Goal: Task Accomplishment & Management: Manage account settings

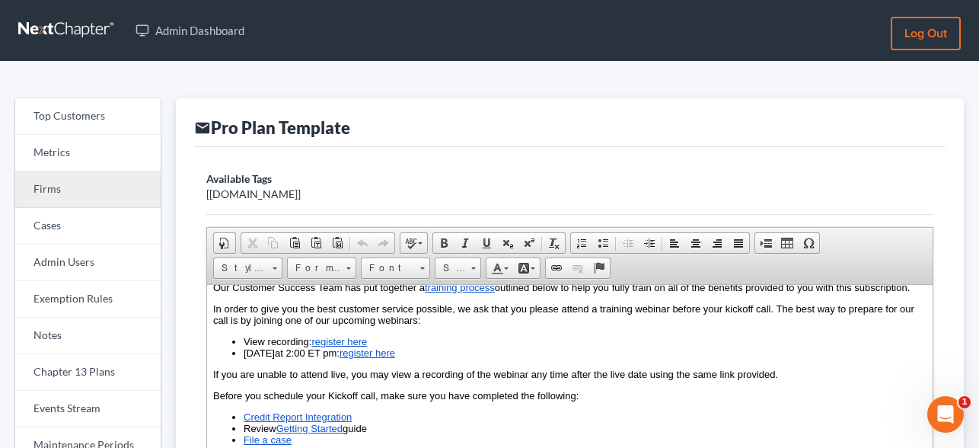
click at [59, 185] on link "Firms" at bounding box center [87, 189] width 145 height 37
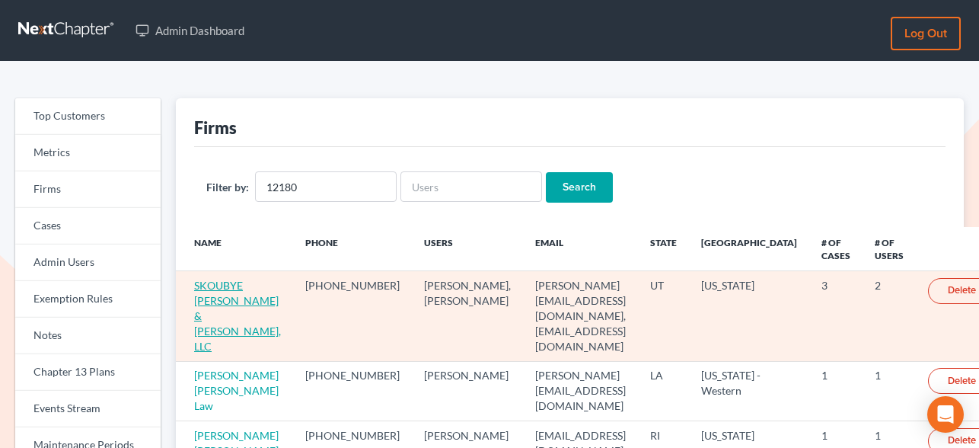
type input "12180"
click at [222, 300] on link "SKOUBYE NIELSON & JOHANSEN, LLC" at bounding box center [237, 316] width 87 height 74
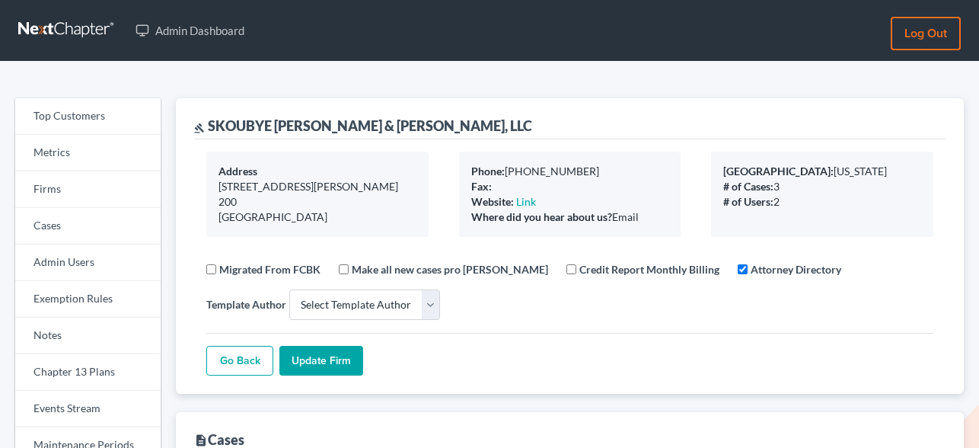
select select
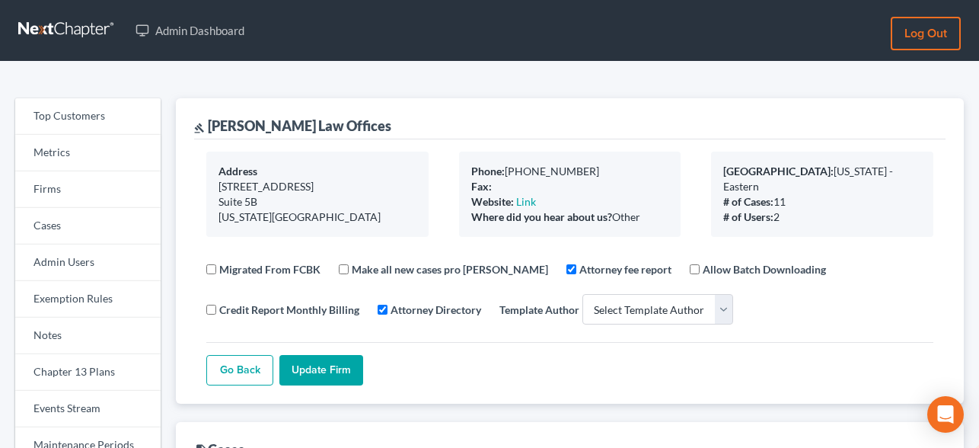
select select
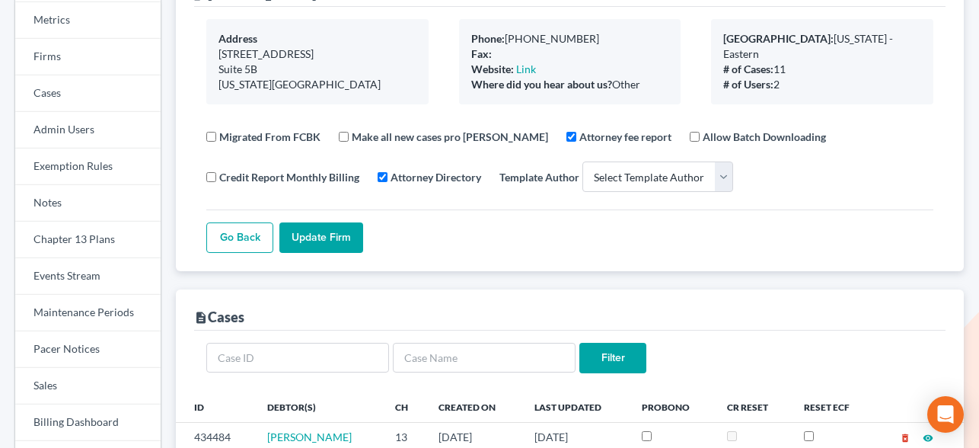
scroll to position [105, 0]
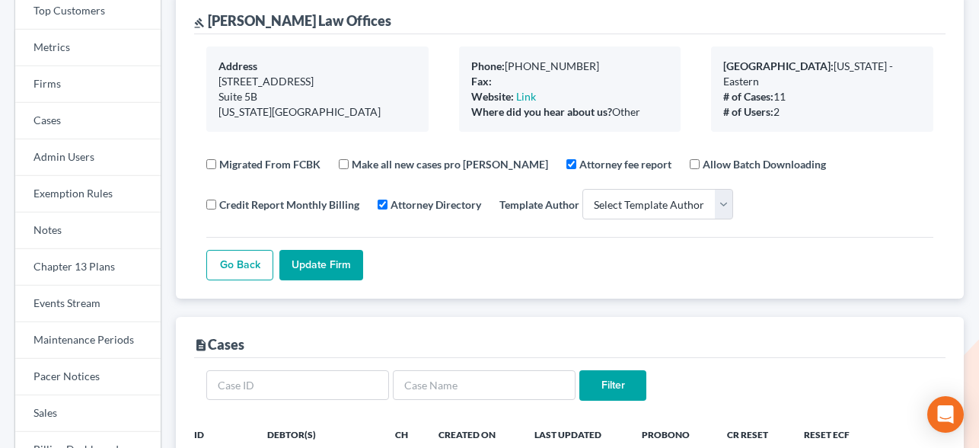
click at [518, 64] on div "Phone: 917-242-2246" at bounding box center [570, 66] width 198 height 15
copy div "917"
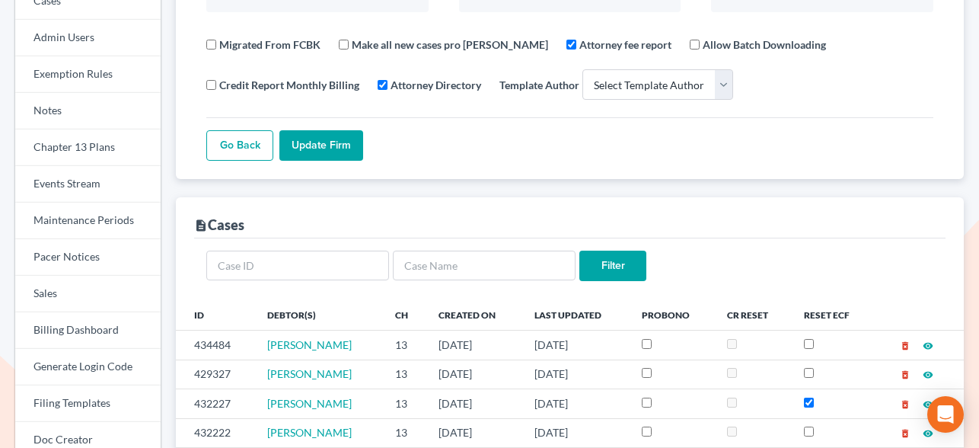
scroll to position [738, 0]
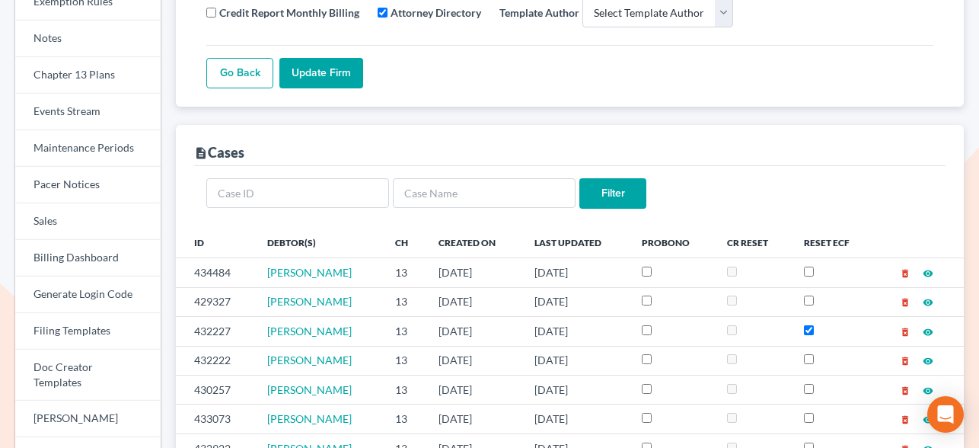
scroll to position [0, 0]
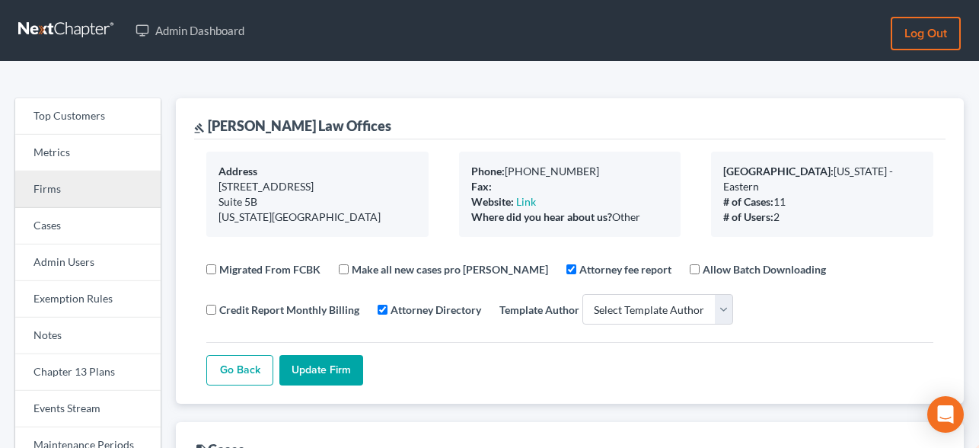
click at [58, 183] on link "Firms" at bounding box center [87, 189] width 145 height 37
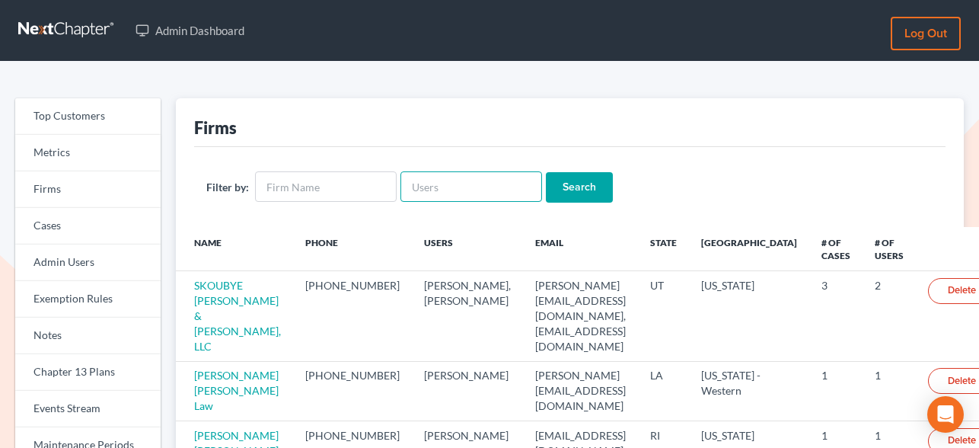
click at [462, 191] on input "text" at bounding box center [471, 186] width 142 height 30
type input "[PERSON_NAME]"
click at [546, 172] on input "Search" at bounding box center [579, 187] width 67 height 30
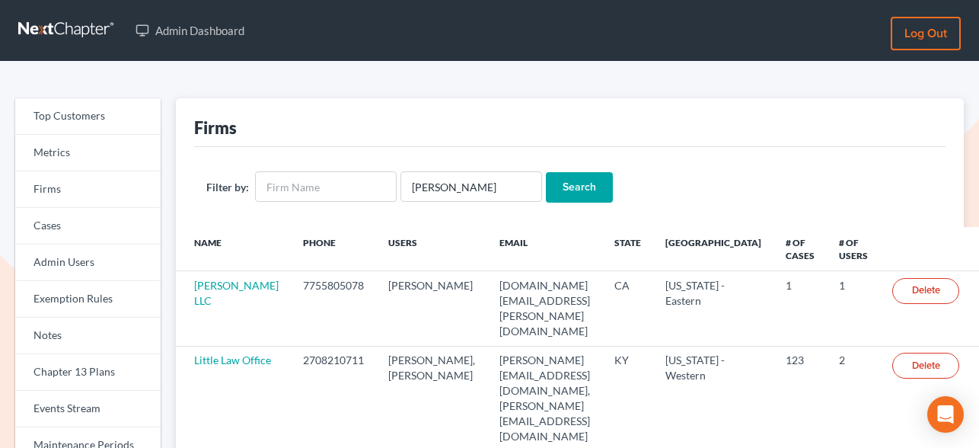
scroll to position [1, 0]
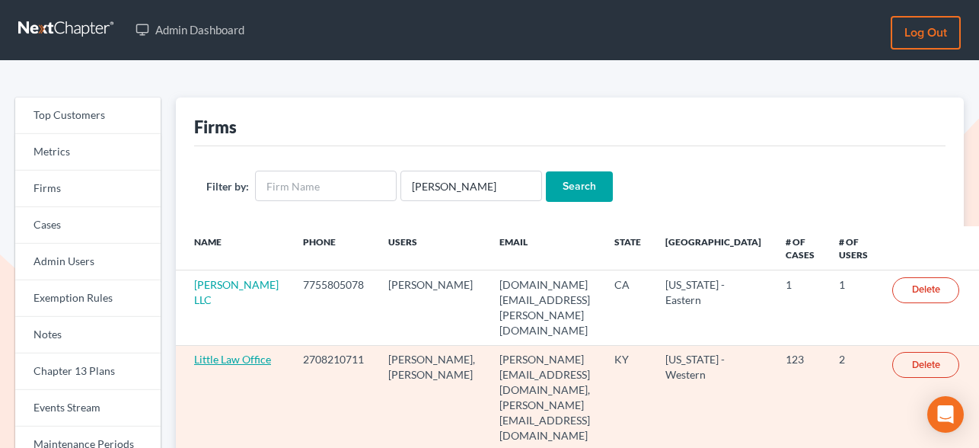
click at [219, 352] on link "Little Law Office" at bounding box center [232, 358] width 77 height 13
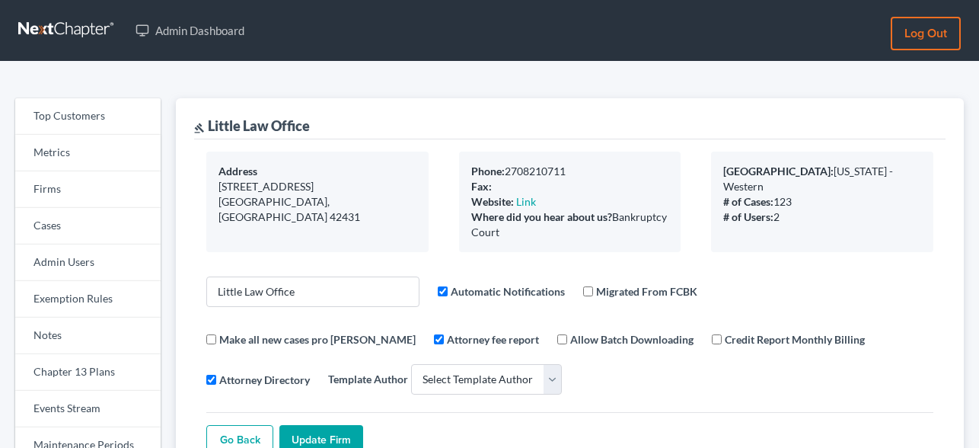
select select
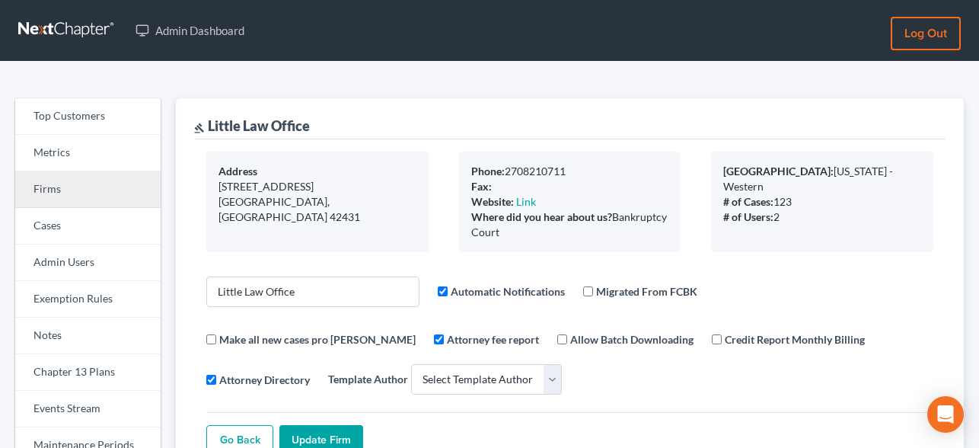
click at [49, 187] on link "Firms" at bounding box center [87, 189] width 145 height 37
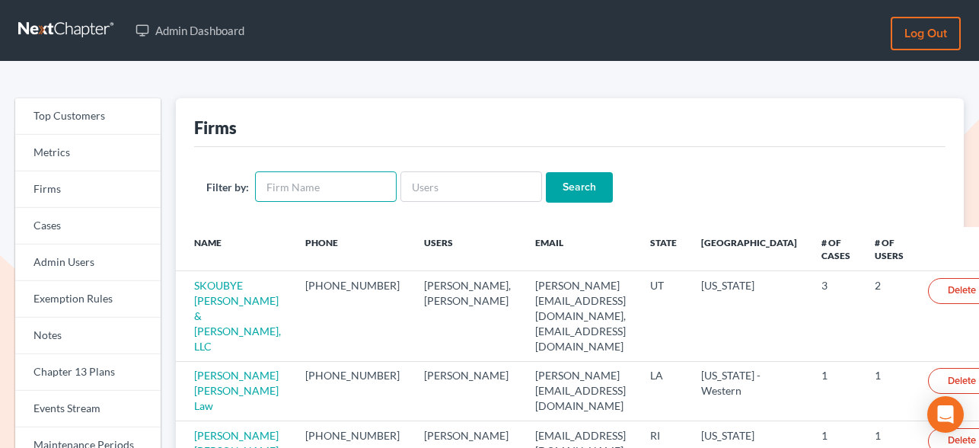
click at [354, 189] on input "text" at bounding box center [326, 186] width 142 height 30
type input "m"
type input "[PERSON_NAME]"
click at [546, 172] on input "Search" at bounding box center [579, 187] width 67 height 30
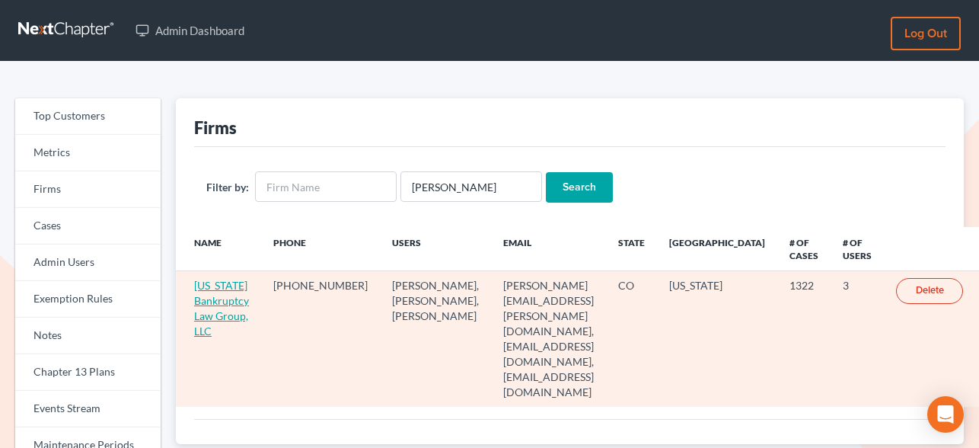
click at [213, 303] on link "[US_STATE] Bankruptcy Law Group, LLC" at bounding box center [221, 308] width 55 height 59
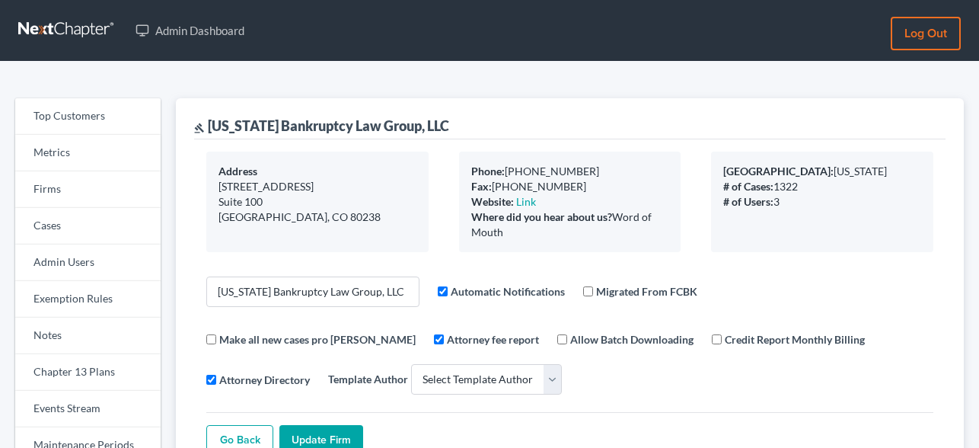
select select
